Goal: Task Accomplishment & Management: Manage account settings

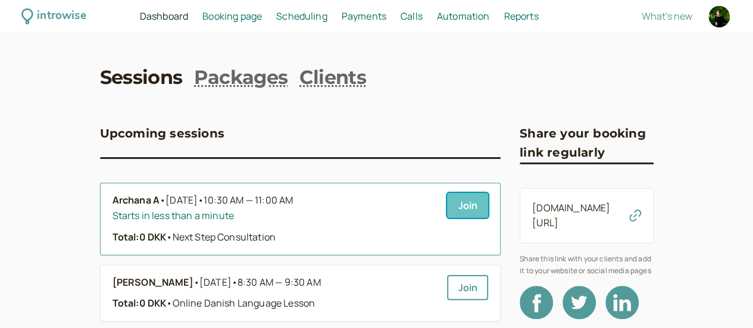
click at [447, 211] on link "Join" at bounding box center [467, 205] width 41 height 25
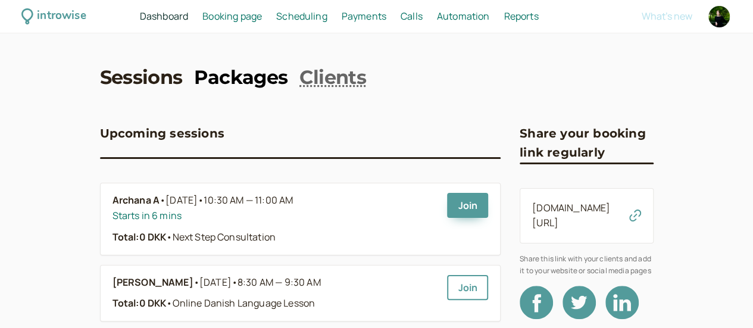
click at [212, 77] on link "Packages" at bounding box center [240, 77] width 93 height 27
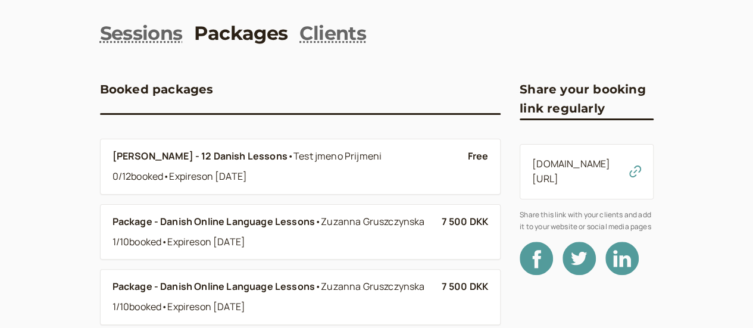
scroll to position [60, 0]
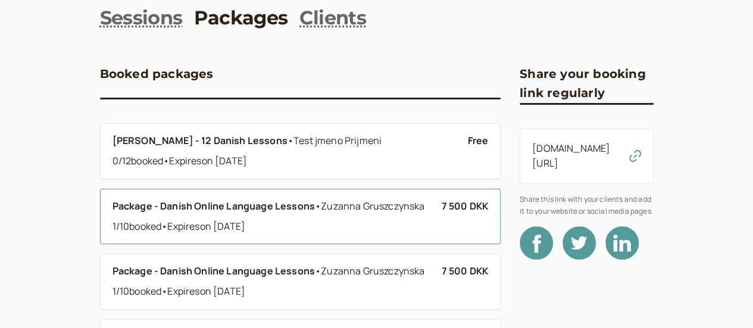
click at [195, 208] on b "Package - Danish Online Language Lessons" at bounding box center [214, 205] width 202 height 13
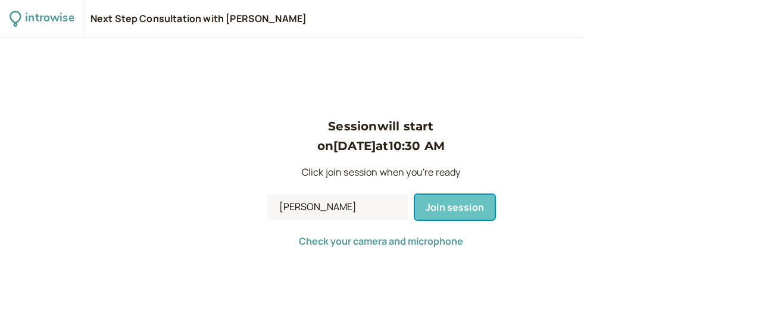
click at [450, 207] on span "Join session" at bounding box center [455, 207] width 58 height 13
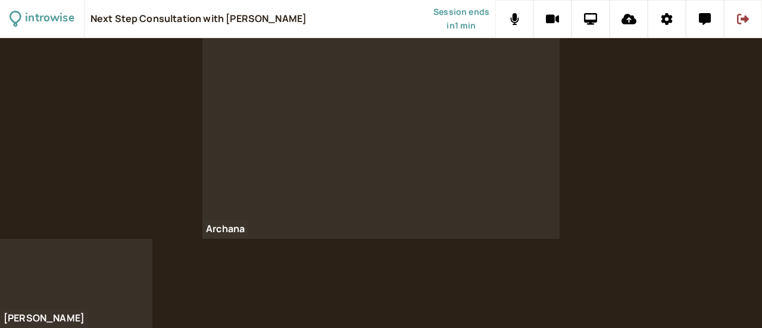
click at [499, 194] on div at bounding box center [380, 138] width 357 height 201
click at [741, 23] on icon at bounding box center [743, 19] width 12 height 11
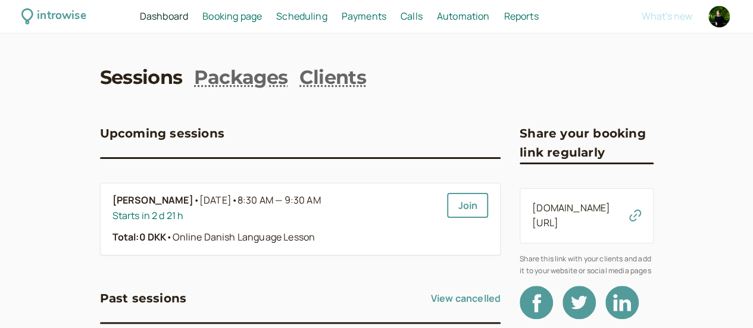
click at [262, 18] on span "Booking page" at bounding box center [232, 16] width 60 height 13
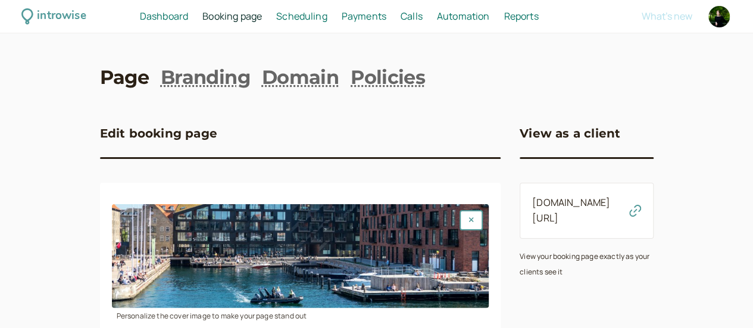
click at [328, 18] on span "Scheduling" at bounding box center [301, 16] width 51 height 13
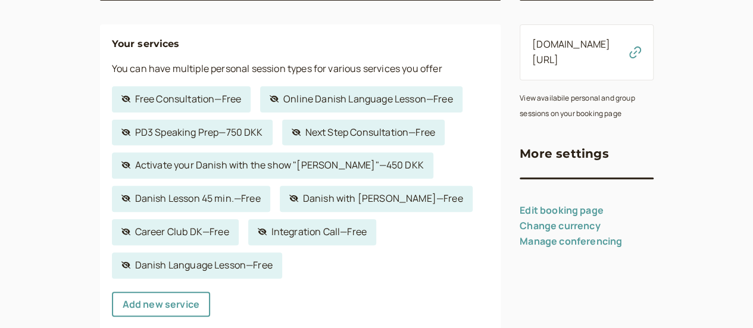
scroll to position [179, 0]
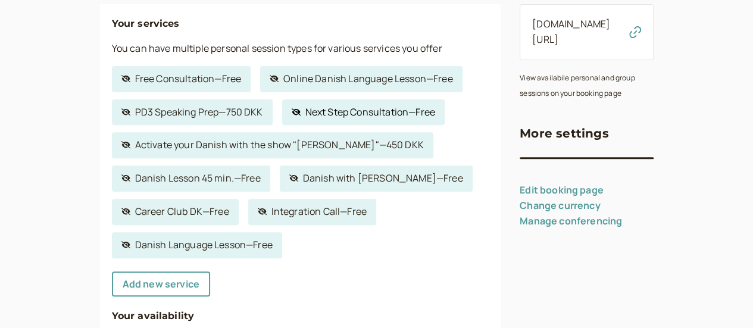
click at [333, 116] on link "Hidden service Next Step Consultation — Free" at bounding box center [363, 112] width 163 height 26
select select "30"
select select "c2z5adJsVqrROgbcEYHF"
select select "1440"
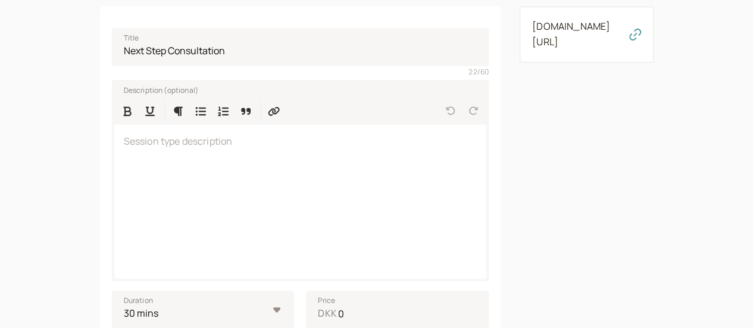
scroll to position [60, 0]
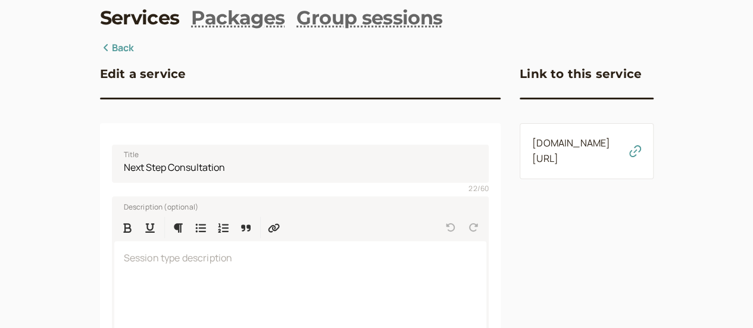
click at [572, 146] on link "introwise.com/heydaniela/services/83213c1b90" at bounding box center [571, 150] width 78 height 29
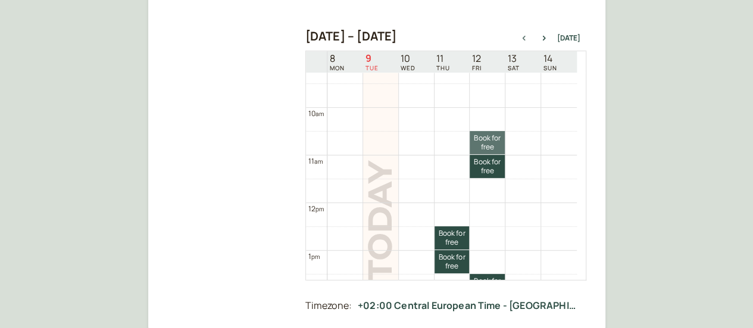
scroll to position [501, 0]
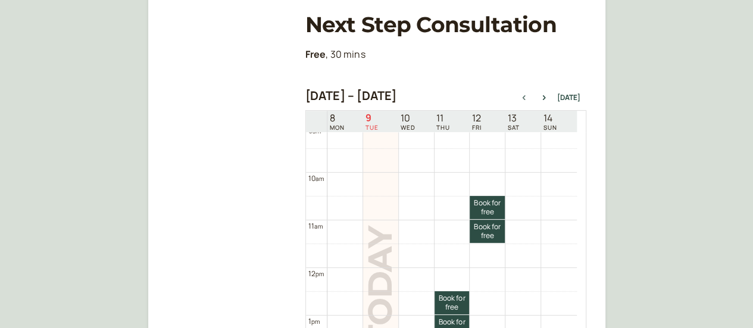
scroll to position [382, 0]
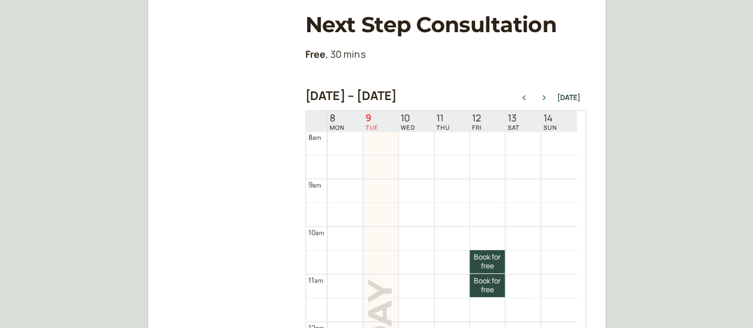
click at [548, 99] on icon "button" at bounding box center [544, 97] width 14 height 5
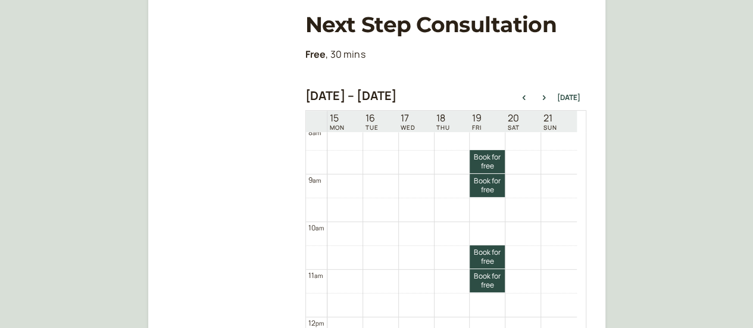
scroll to position [323, 0]
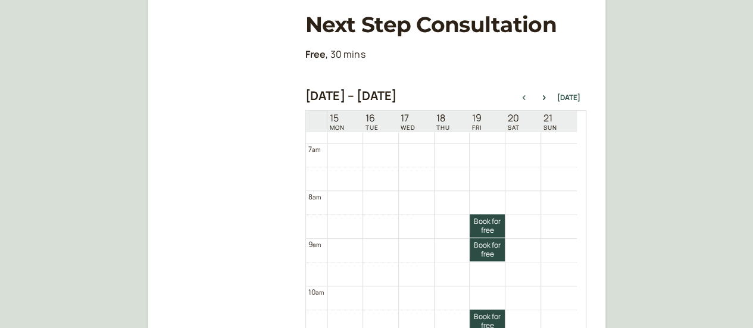
click at [526, 101] on button "button" at bounding box center [524, 97] width 14 height 8
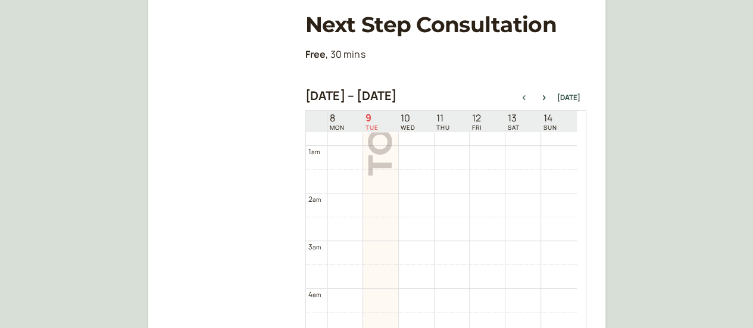
scroll to position [0, 0]
